Goal: Information Seeking & Learning: Check status

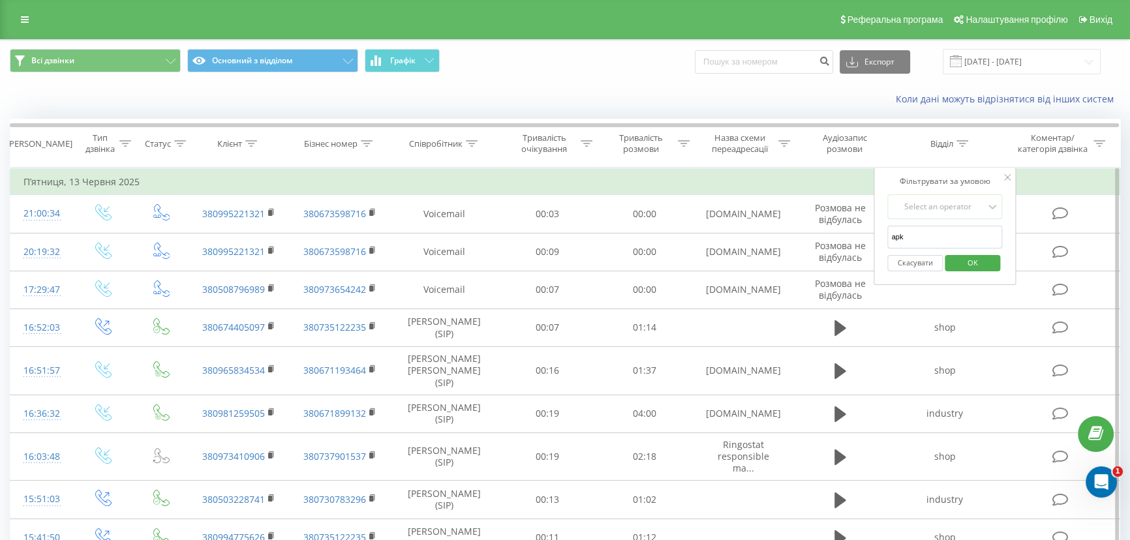
type input "apk"
click at [975, 267] on span "OK" at bounding box center [972, 262] width 37 height 20
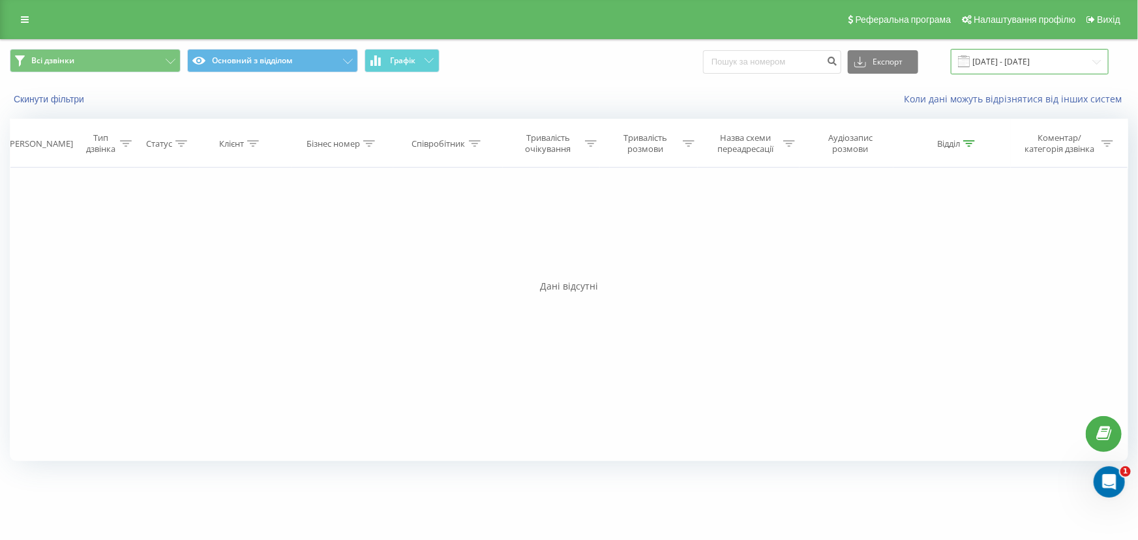
click at [1044, 52] on input "[DATE] - [DATE]" at bounding box center [1030, 61] width 158 height 25
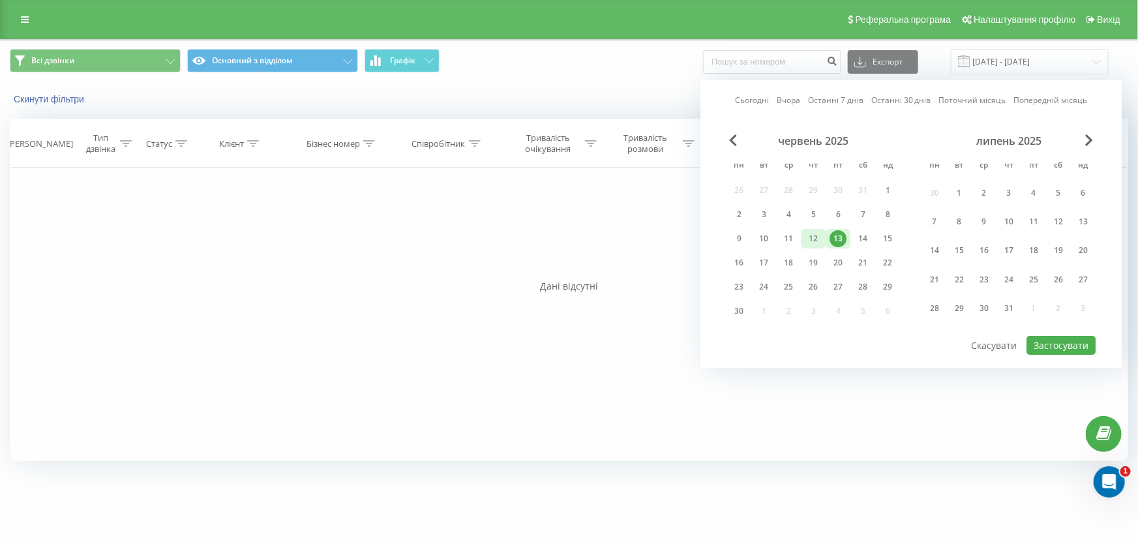
click at [817, 240] on div "12" at bounding box center [813, 238] width 17 height 17
click at [1051, 340] on button "Застосувати" at bounding box center [1061, 345] width 69 height 19
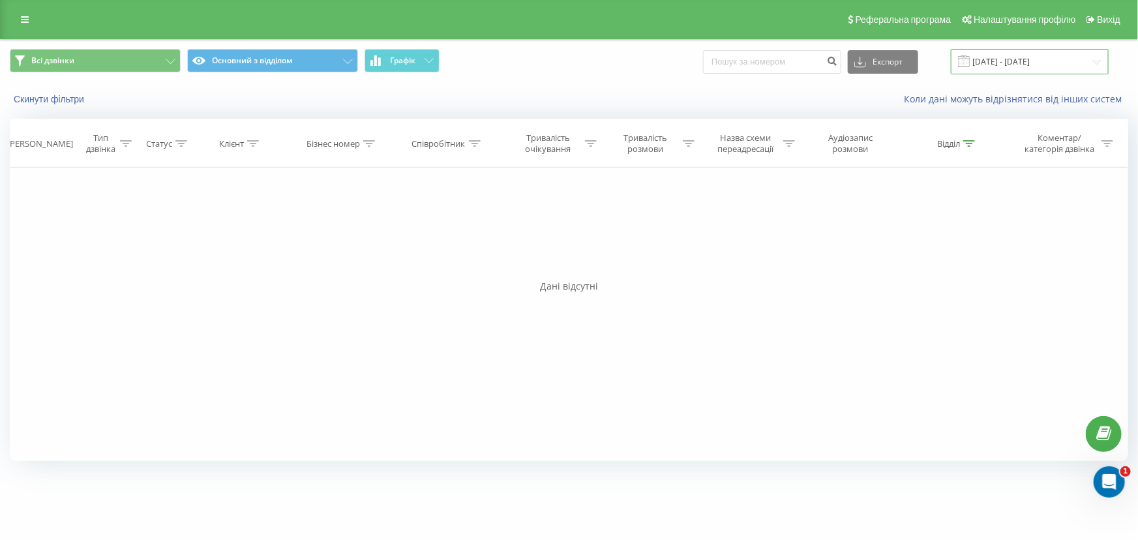
click at [1049, 53] on input "[DATE] - [DATE]" at bounding box center [1030, 61] width 158 height 25
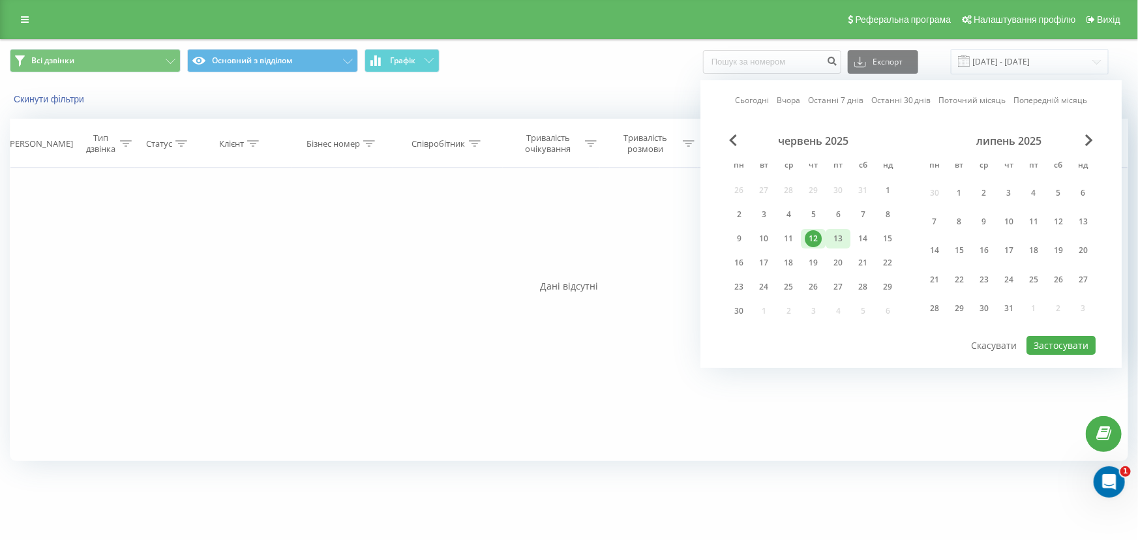
click at [837, 237] on div "13" at bounding box center [838, 238] width 17 height 17
click at [1049, 344] on button "Застосувати" at bounding box center [1061, 345] width 69 height 19
type input "[DATE] - [DATE]"
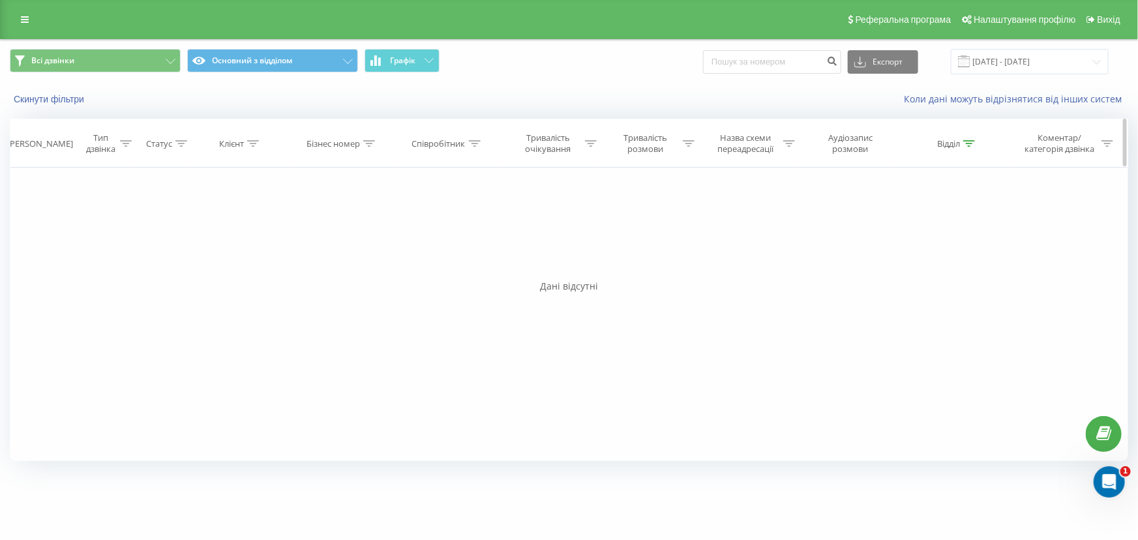
click at [968, 145] on icon at bounding box center [969, 143] width 12 height 7
click at [938, 238] on input "apk" at bounding box center [952, 237] width 115 height 23
click at [918, 269] on button "Скасувати" at bounding box center [922, 263] width 55 height 16
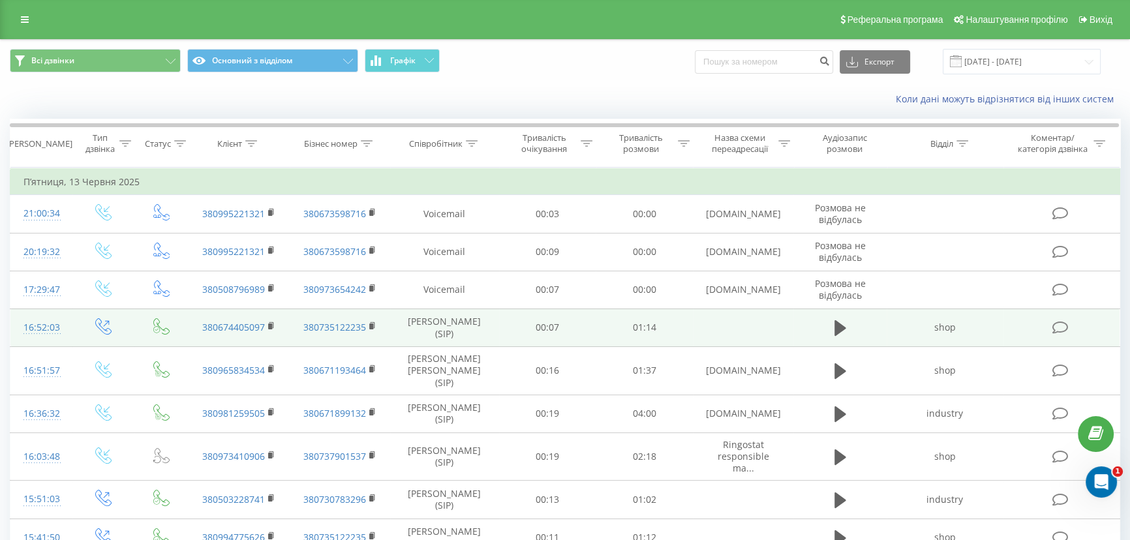
scroll to position [92, 0]
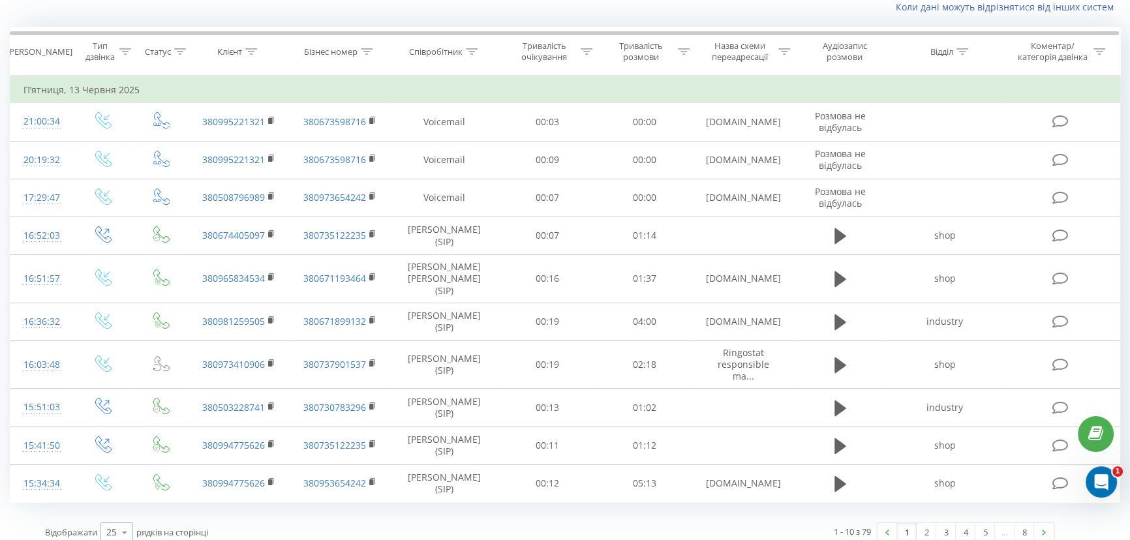
click at [111, 526] on div "25" at bounding box center [111, 532] width 10 height 13
click at [117, 509] on div "100" at bounding box center [116, 513] width 31 height 19
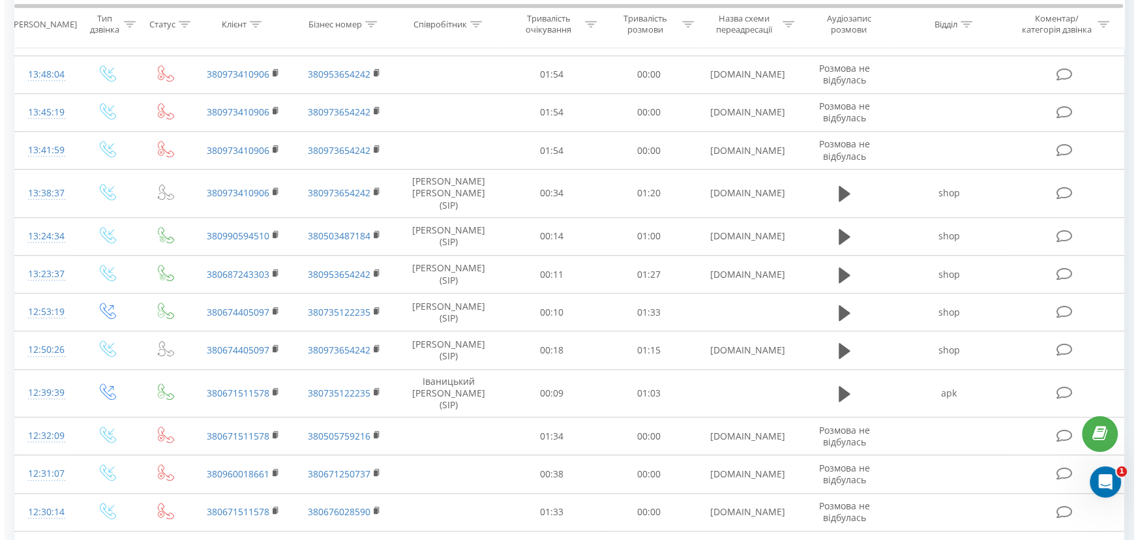
scroll to position [1574, 0]
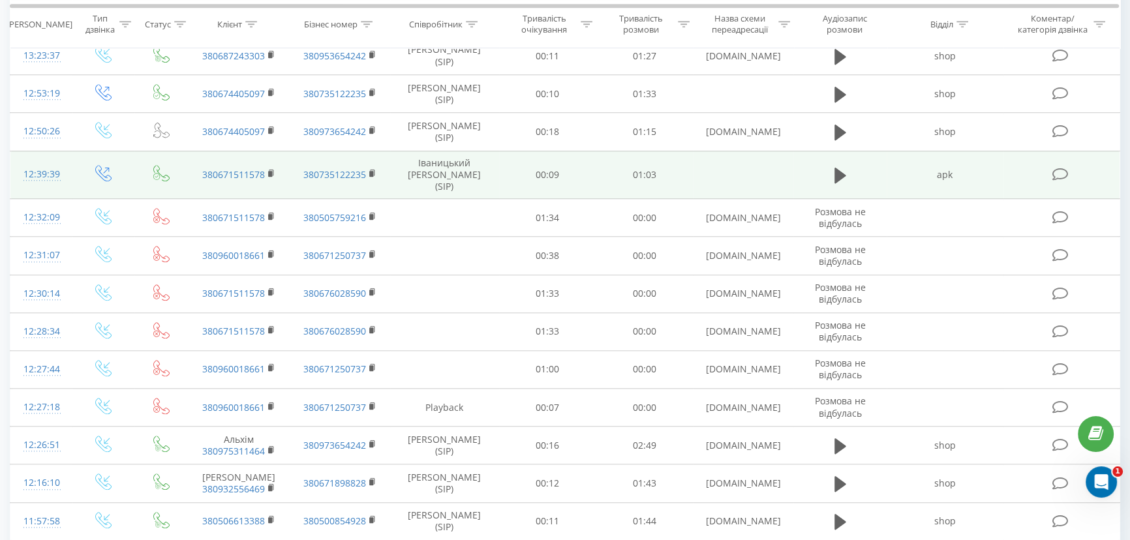
drag, startPoint x: 1062, startPoint y: 154, endPoint x: 1030, endPoint y: 155, distance: 32.0
click at [1030, 155] on td at bounding box center [1061, 175] width 116 height 48
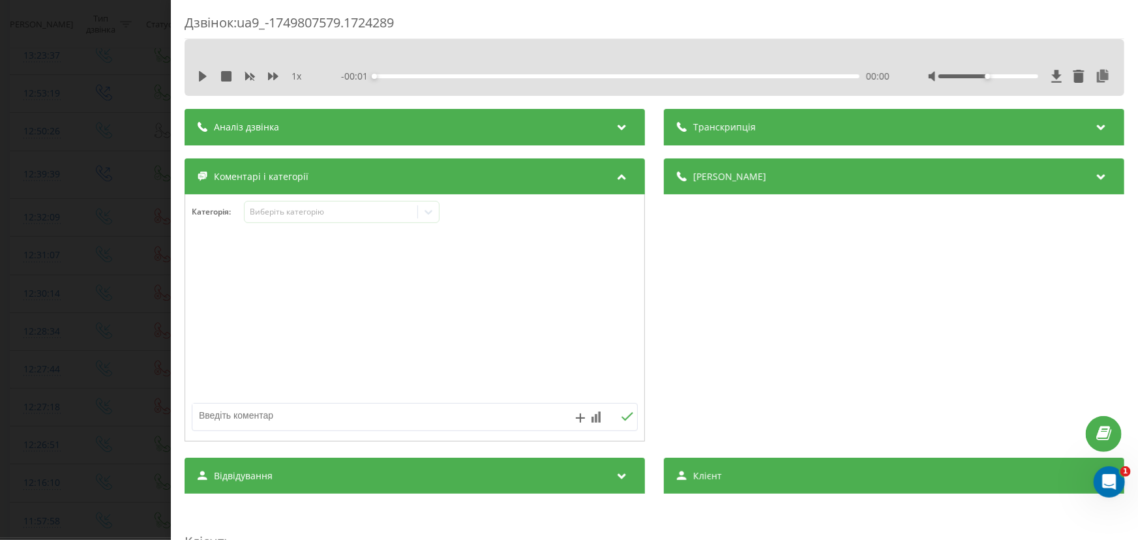
click at [605, 125] on div "Аналіз дзвінка" at bounding box center [415, 127] width 460 height 37
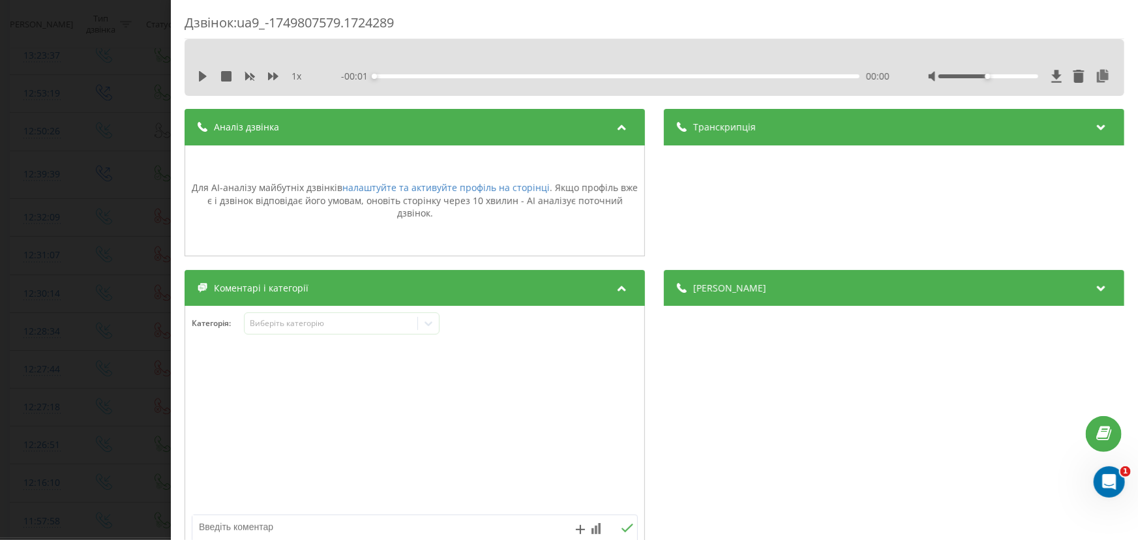
click at [719, 128] on span "Транскрипція" at bounding box center [724, 127] width 63 height 13
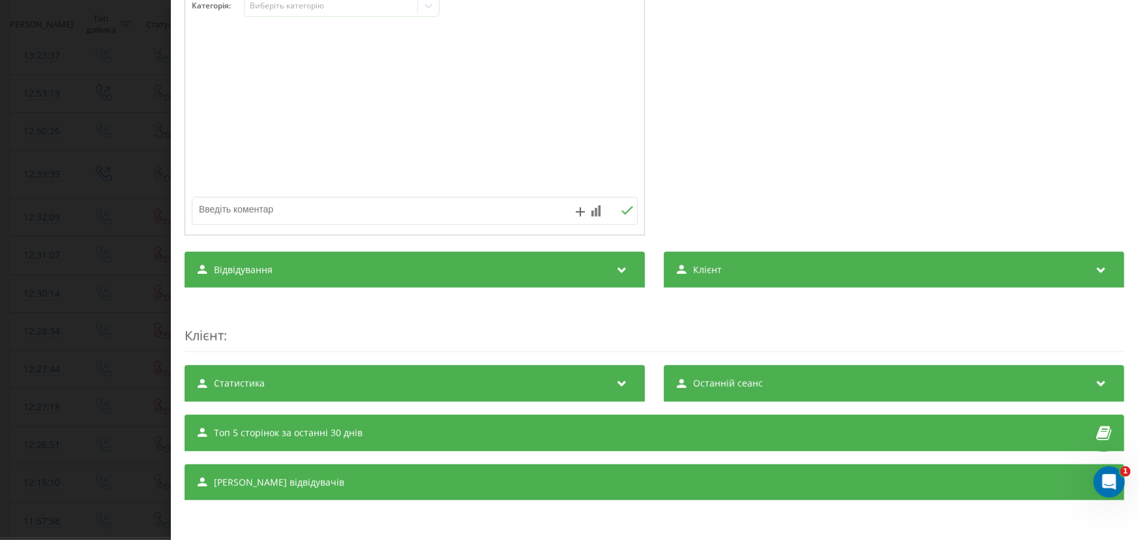
click at [466, 477] on div "[PERSON_NAME] відвідувачів" at bounding box center [655, 482] width 940 height 37
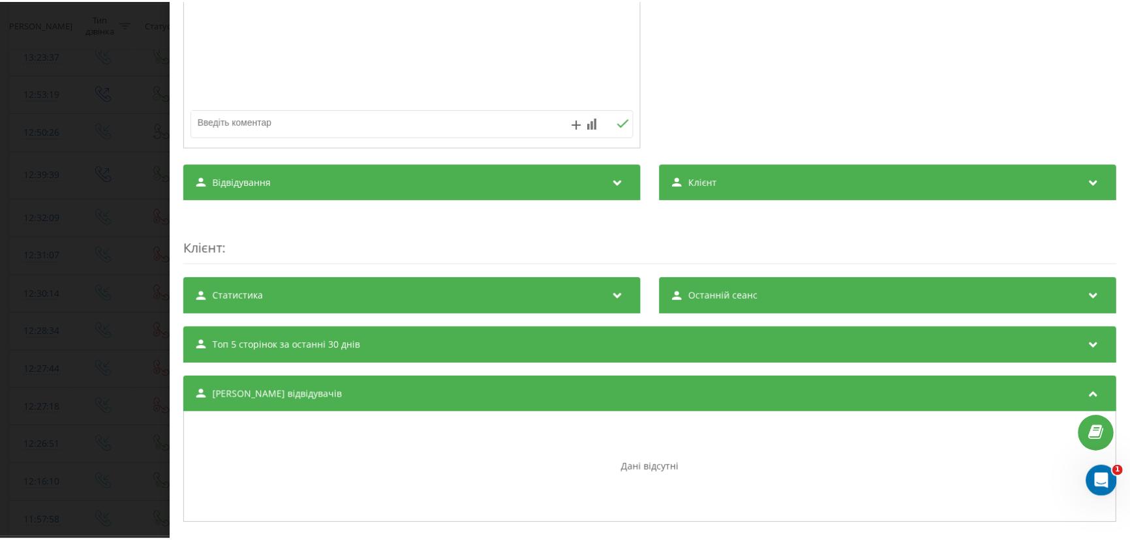
scroll to position [430, 0]
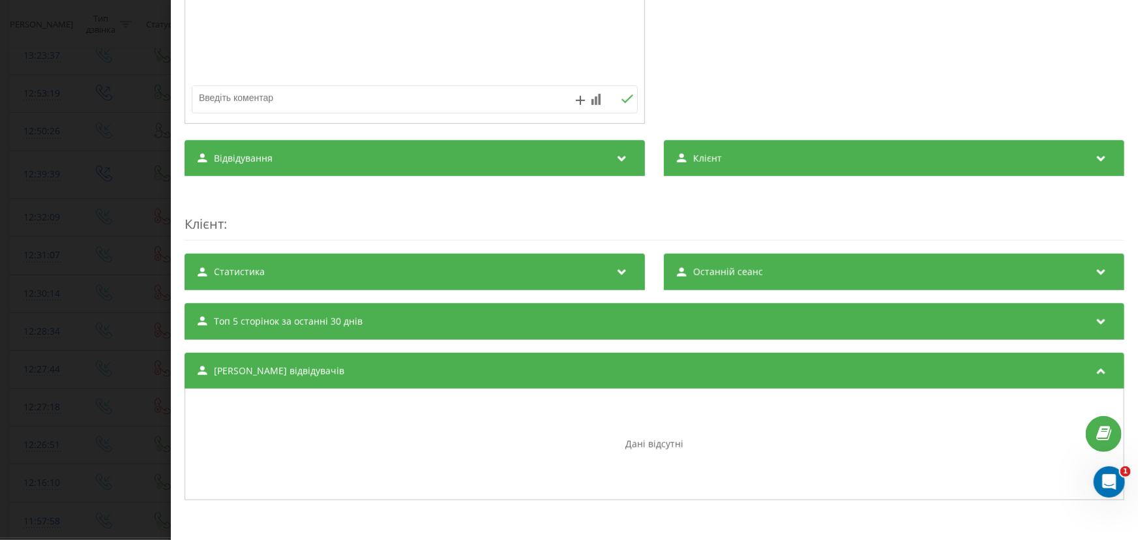
click at [83, 327] on div "Дзвінок : ua9_-1749807579.1724289 1 x - 00:55 00:00 00:00 Транскрипція Для AI-а…" at bounding box center [569, 270] width 1138 height 540
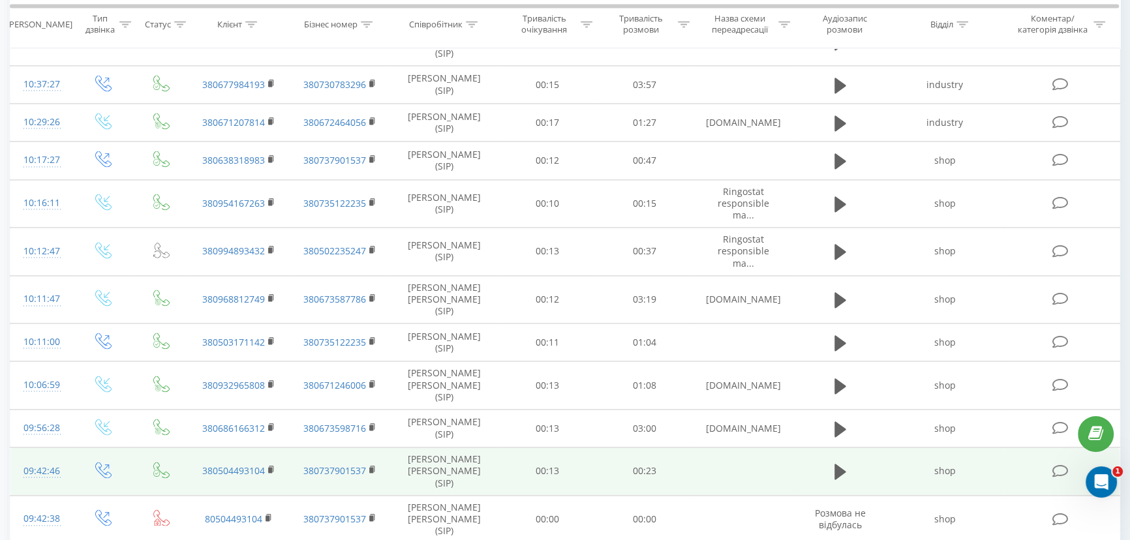
scroll to position [2244, 0]
